Goal: Task Accomplishment & Management: Manage account settings

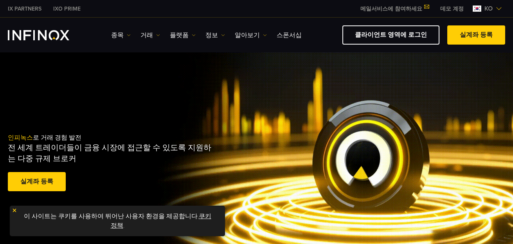
click at [132, 97] on div "인피녹스 로 거래 경험 발전 전 세계 트레이더들이 금융 시장에 접근할 수 있도록 지원하는 다중 규제 브로커 실계좌 등록 훌륭해요. - 515개…" at bounding box center [256, 163] width 513 height 222
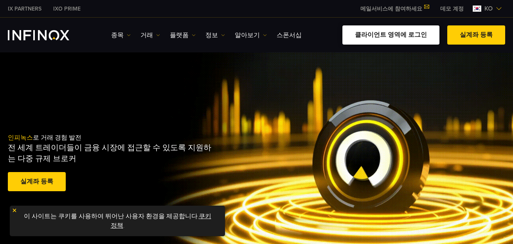
click at [408, 36] on link "클라이언트 영역에 로그인" at bounding box center [391, 34] width 97 height 19
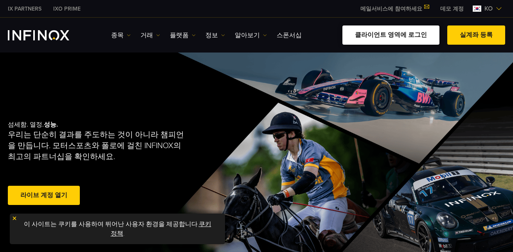
drag, startPoint x: 0, startPoint y: 0, endPoint x: 394, endPoint y: 35, distance: 395.8
click at [394, 35] on link "클라이언트 영역에 로그인" at bounding box center [391, 34] width 97 height 19
